Goal: Entertainment & Leisure: Consume media (video, audio)

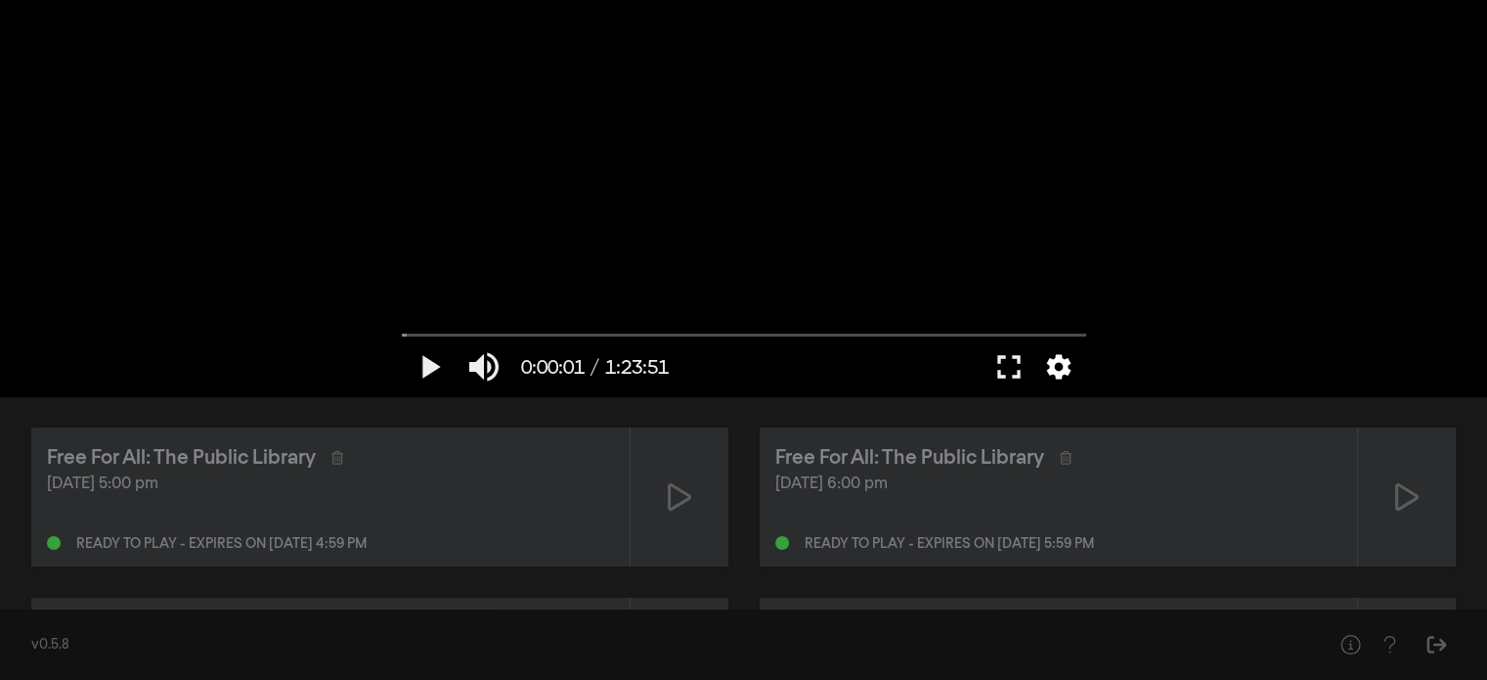
click at [1052, 377] on button "settings" at bounding box center [1059, 366] width 45 height 59
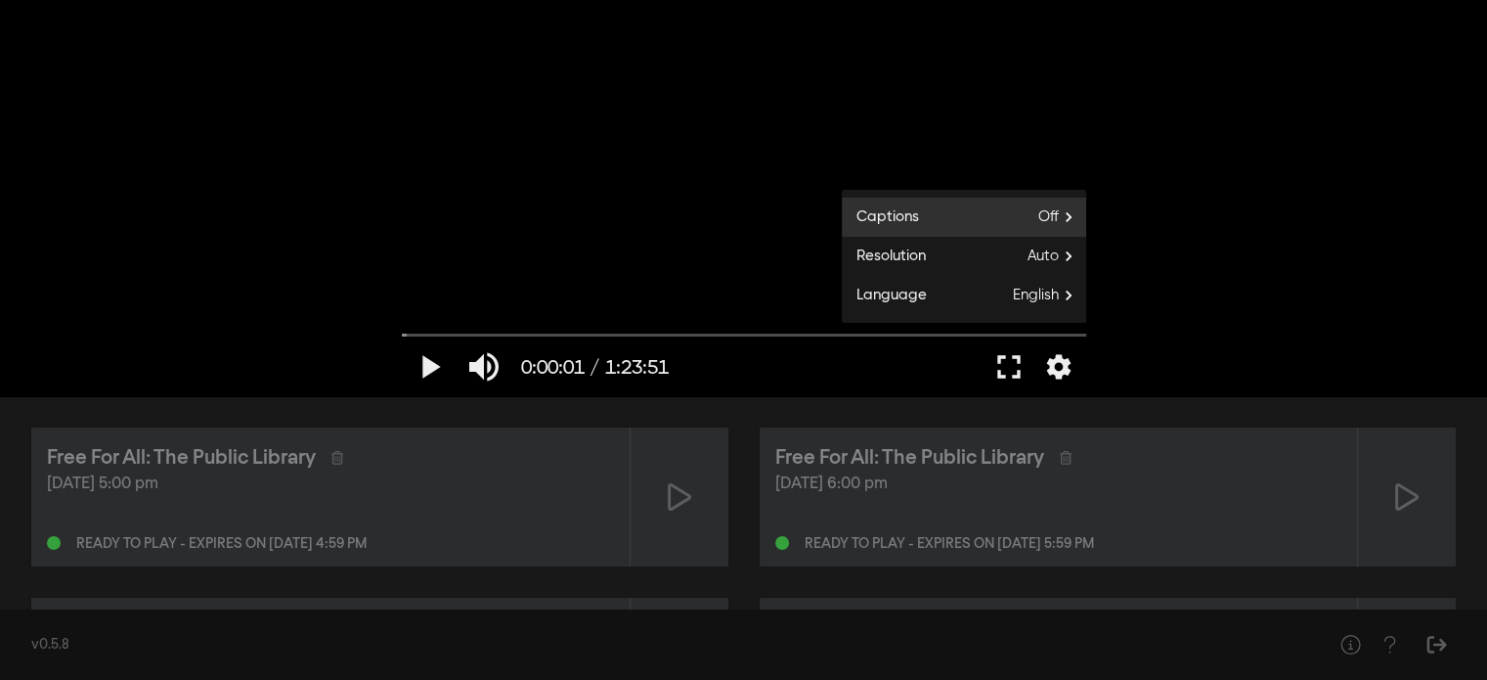
click at [966, 206] on label "Captions Off" at bounding box center [964, 217] width 244 height 39
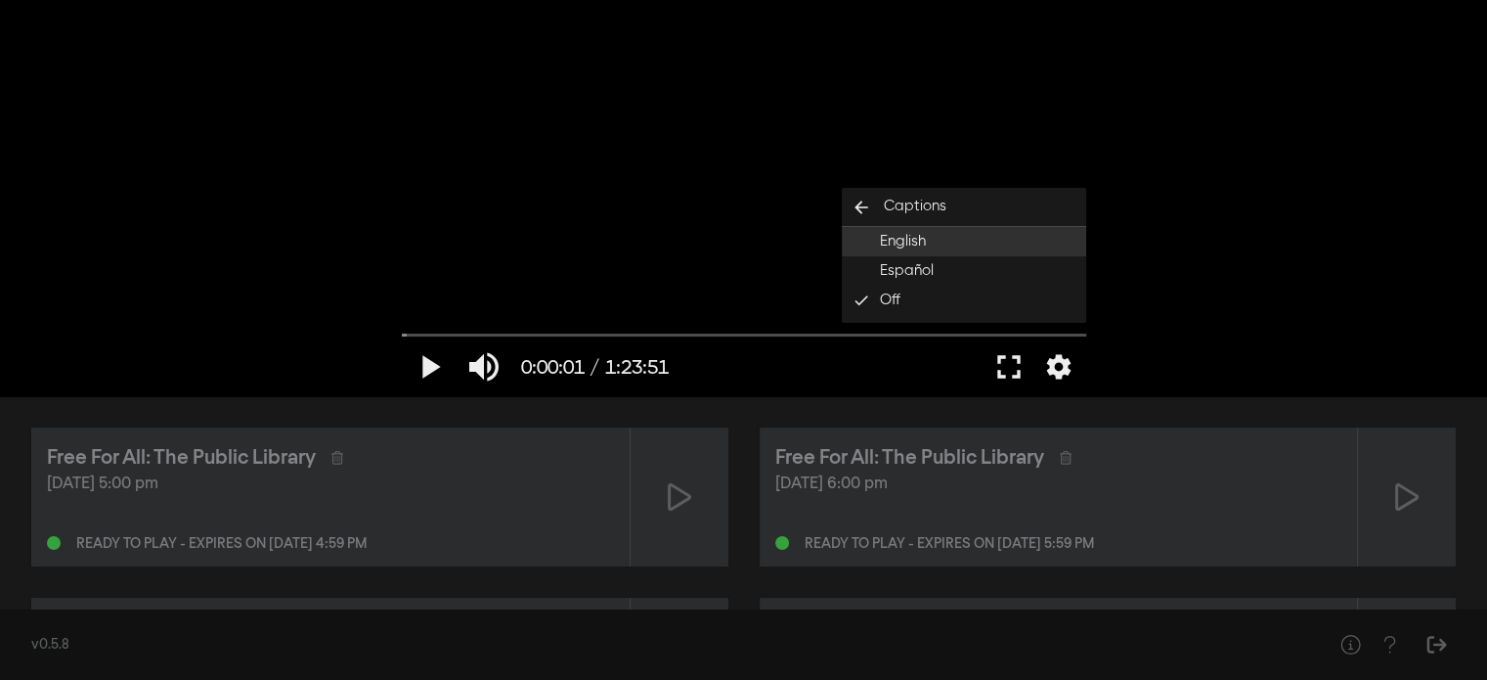
click at [927, 243] on button "English" at bounding box center [964, 241] width 244 height 29
click at [1008, 366] on button "fullscreen" at bounding box center [1009, 366] width 55 height 59
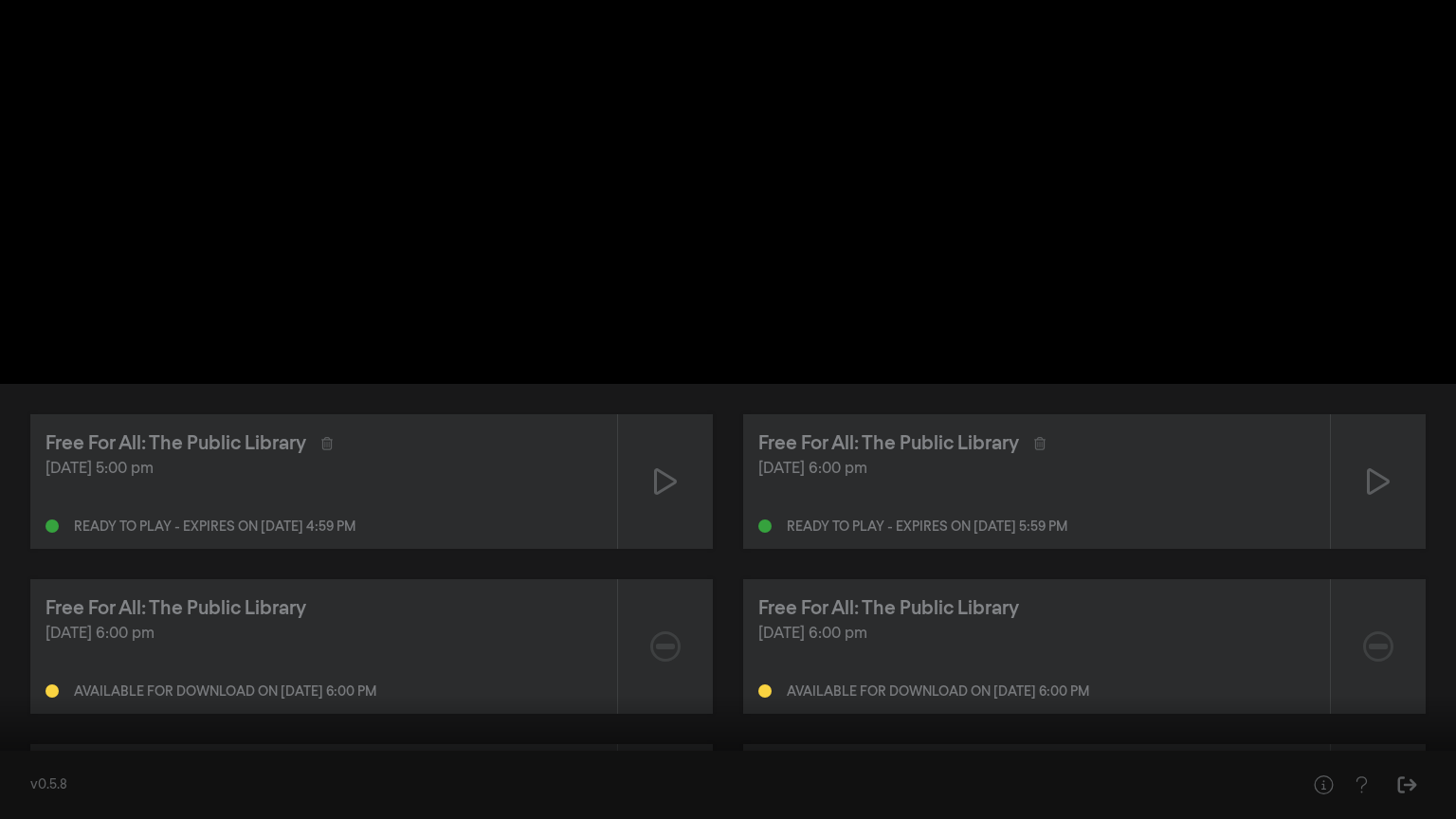
click at [38, 658] on button "play_arrow" at bounding box center [36, 790] width 53 height 57
type input "4.904289"
type input "0.742105263157895"
type input "5.030278"
type input "0.78421052631579"
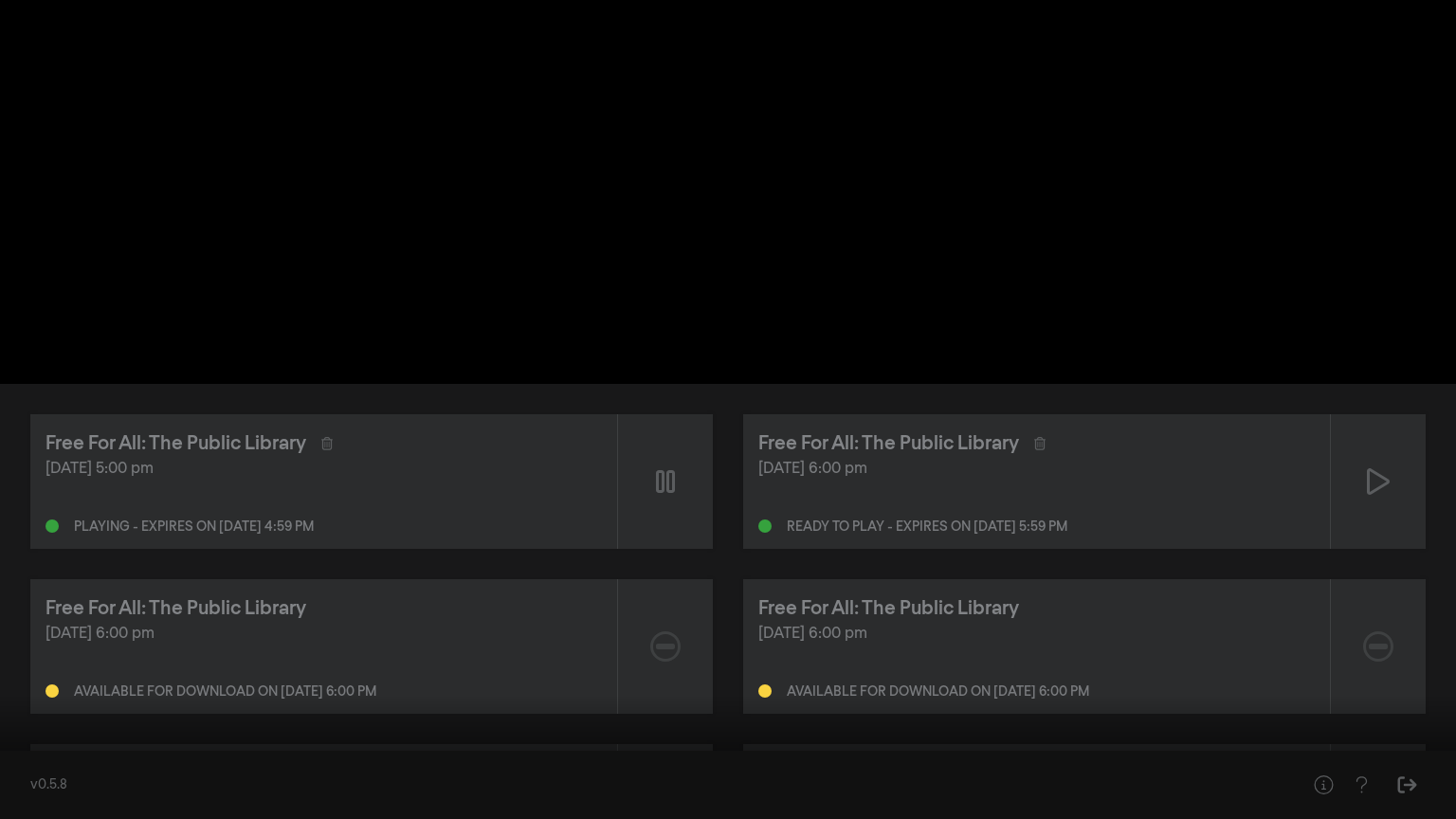
type input "5.04043"
type input "0.805263157894737"
type input "5.15596"
type input "0.847368421052632"
type input "5.186078"
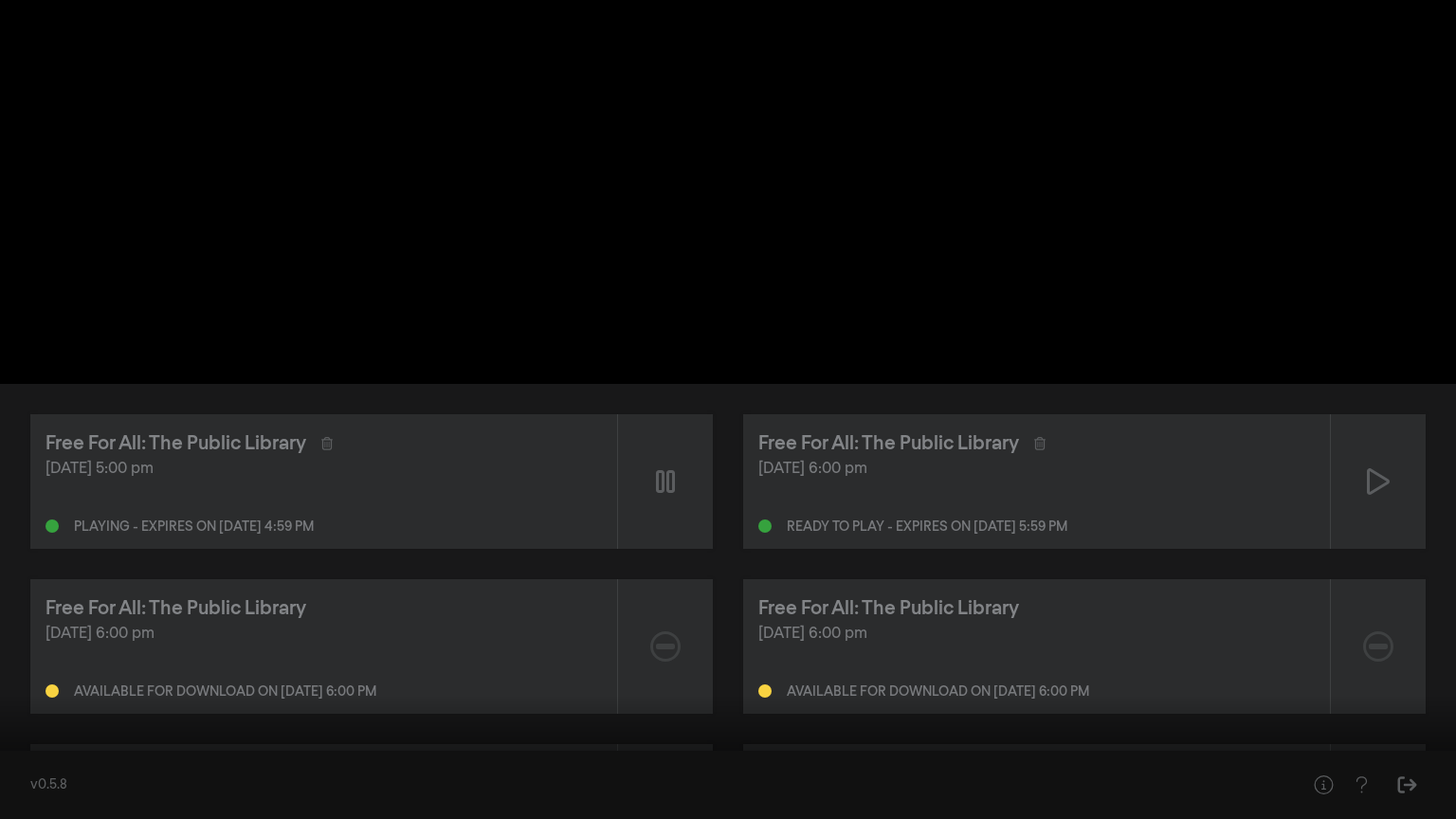
type input "0.889473684210526"
type input "5.206936"
type input "0.910526315789474"
type input "5.290617"
type input "0.952631578947368"
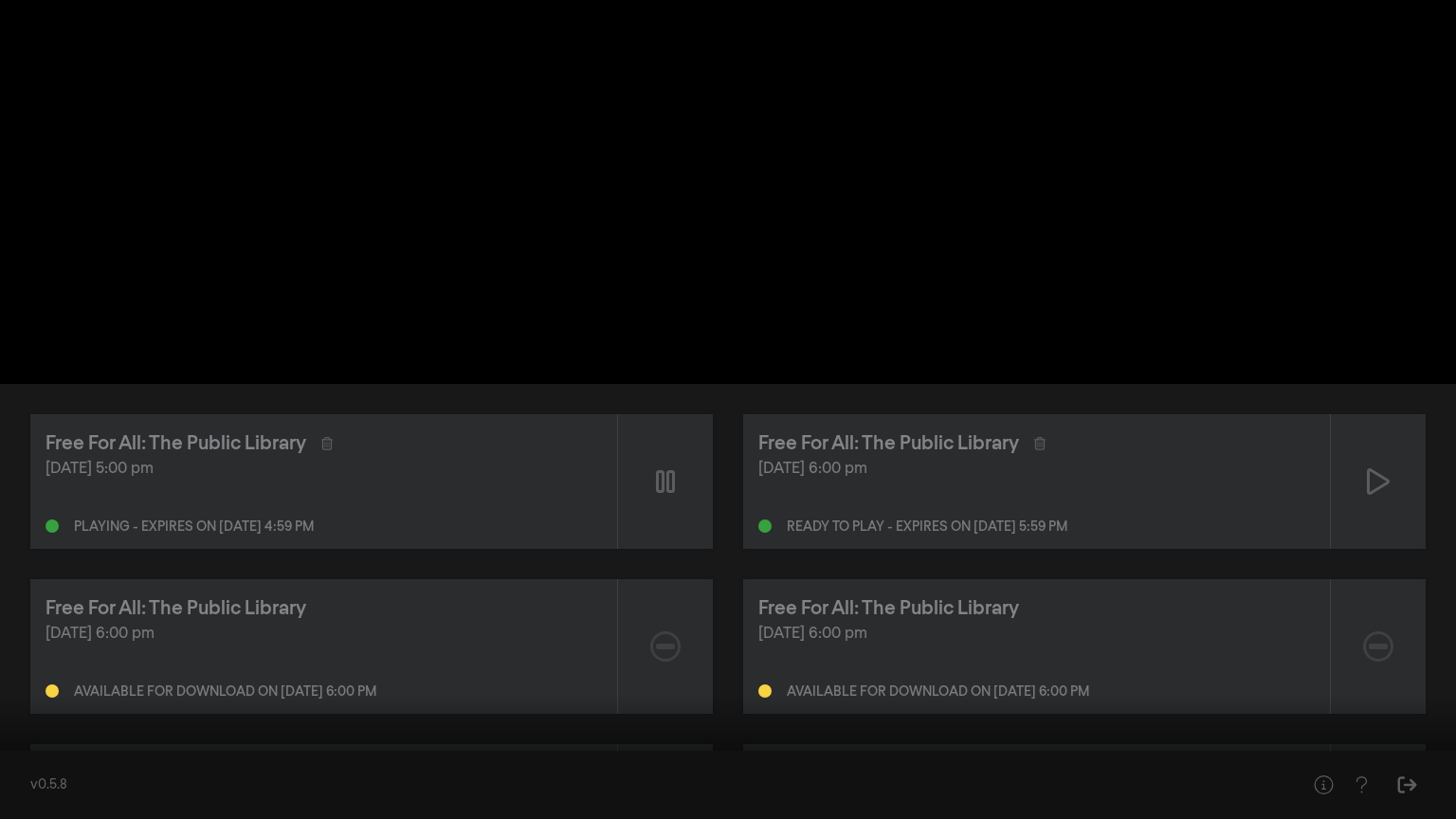
type input "5.338711"
type input "0.994736842105263"
type input "5.420435"
type input "1"
type input "6.060182"
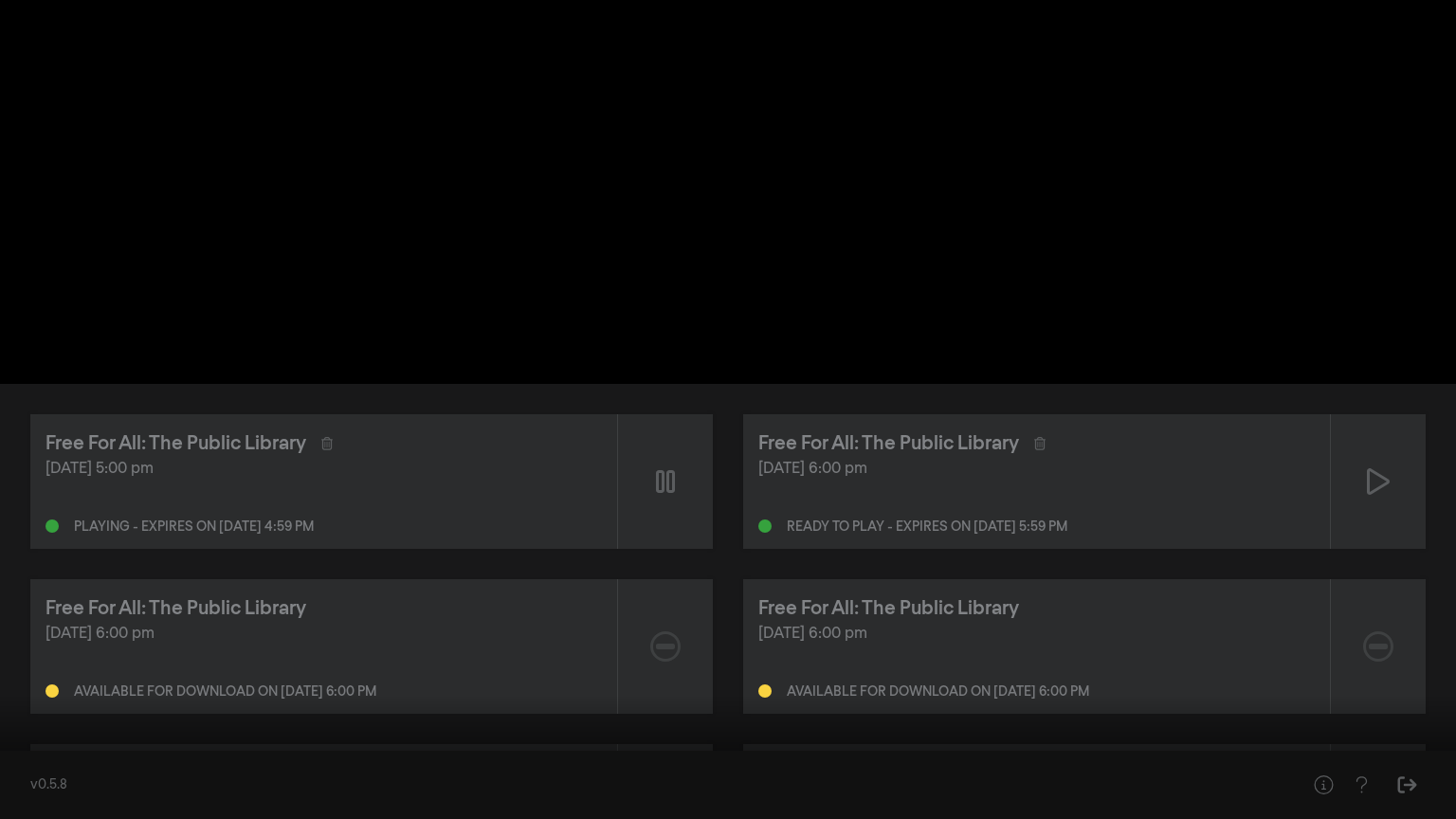
drag, startPoint x: 145, startPoint y: 790, endPoint x: 162, endPoint y: 792, distance: 17.1
type input "1"
click at [162, 658] on input "Volume" at bounding box center [138, 792] width 47 height 12
type input "18.49531"
